Goal: Task Accomplishment & Management: Manage account settings

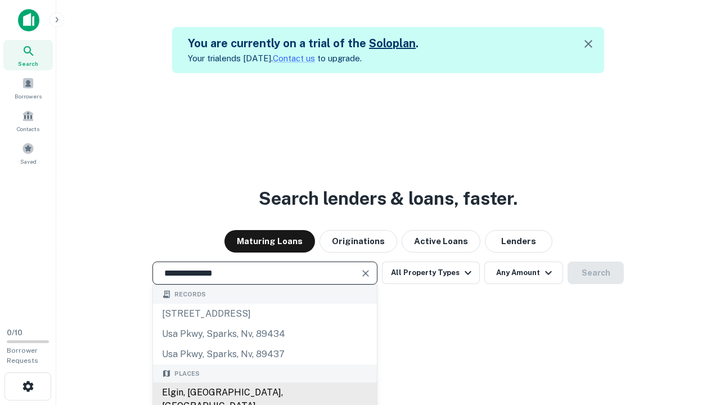
click at [264, 393] on div "Elgin, [GEOGRAPHIC_DATA], [GEOGRAPHIC_DATA]" at bounding box center [265, 400] width 224 height 34
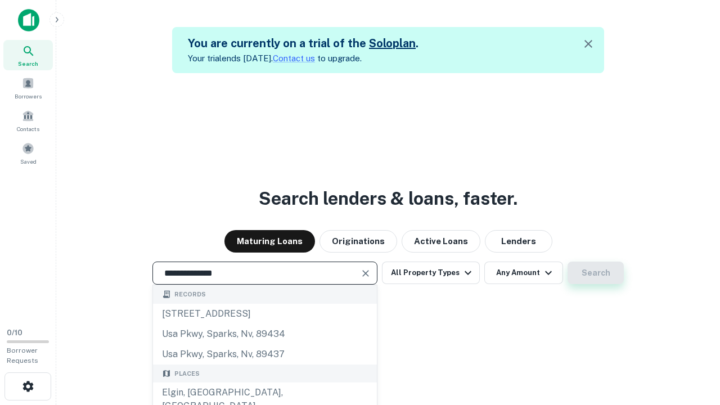
type input "**********"
click at [568, 262] on button "Search" at bounding box center [596, 273] width 56 height 23
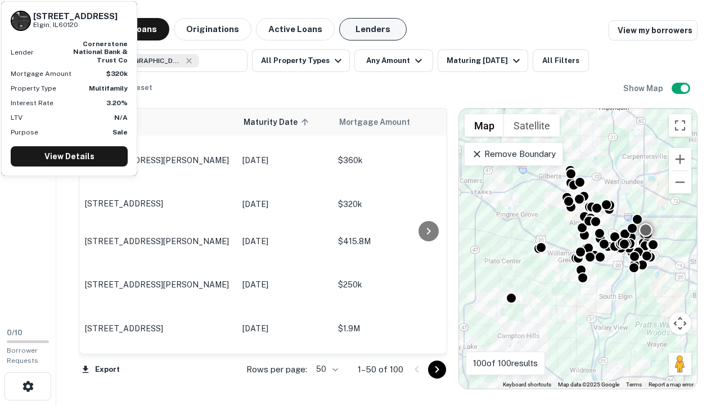
click at [373, 29] on button "Lenders" at bounding box center [373, 29] width 68 height 23
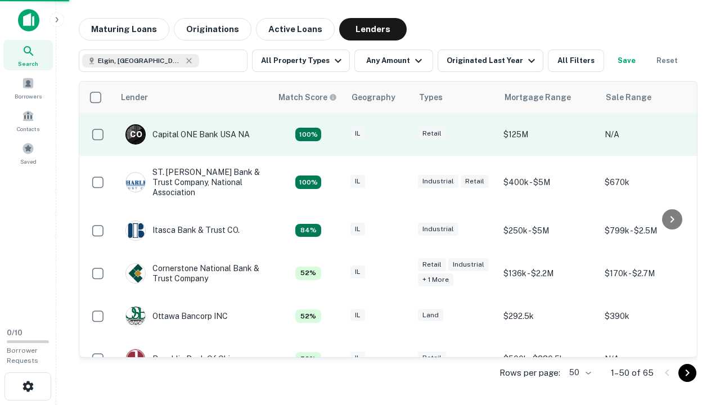
click at [399, 134] on div "IL" at bounding box center [379, 134] width 56 height 15
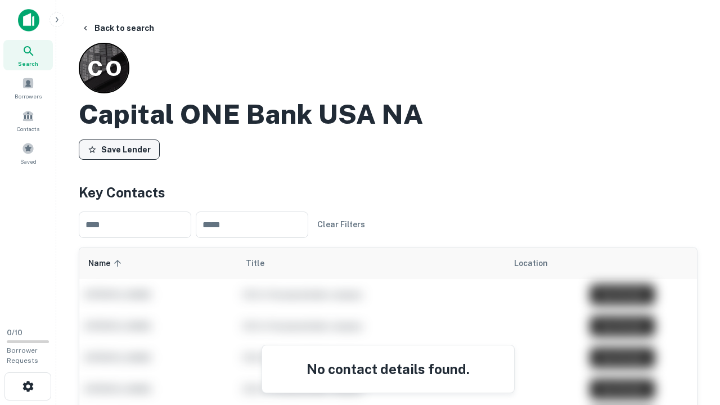
click at [119, 149] on button "Save Lender" at bounding box center [119, 150] width 81 height 20
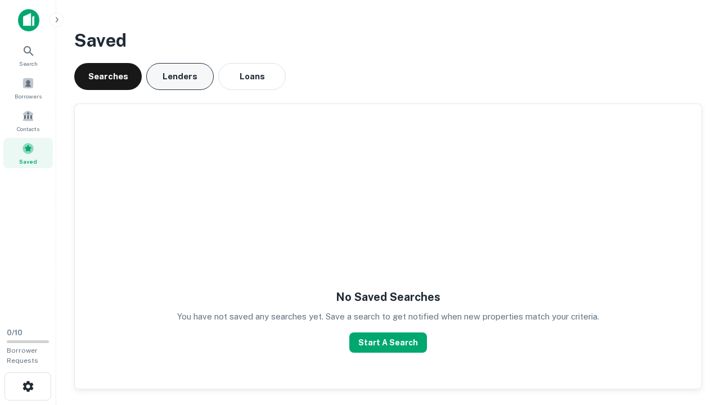
click at [180, 77] on button "Lenders" at bounding box center [180, 76] width 68 height 27
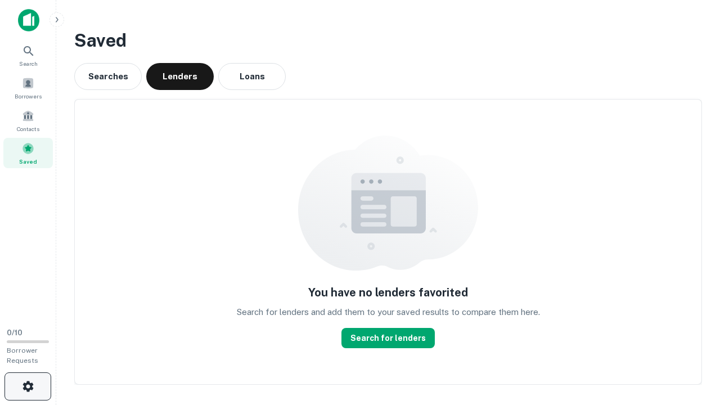
click at [28, 387] on icon "button" at bounding box center [28, 387] width 14 height 14
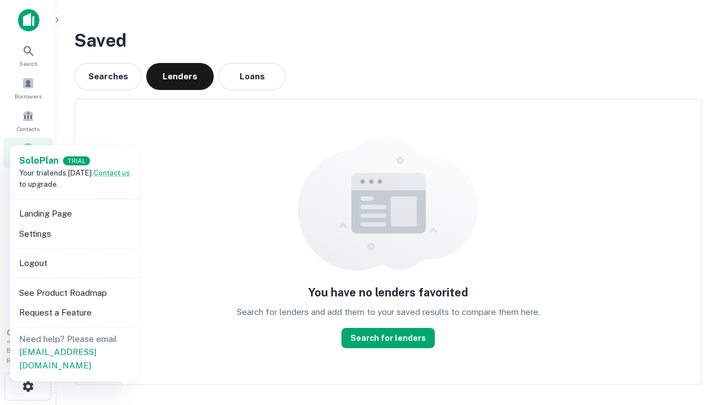
click at [74, 263] on li "Logout" at bounding box center [75, 263] width 120 height 20
